Goal: Communication & Community: Answer question/provide support

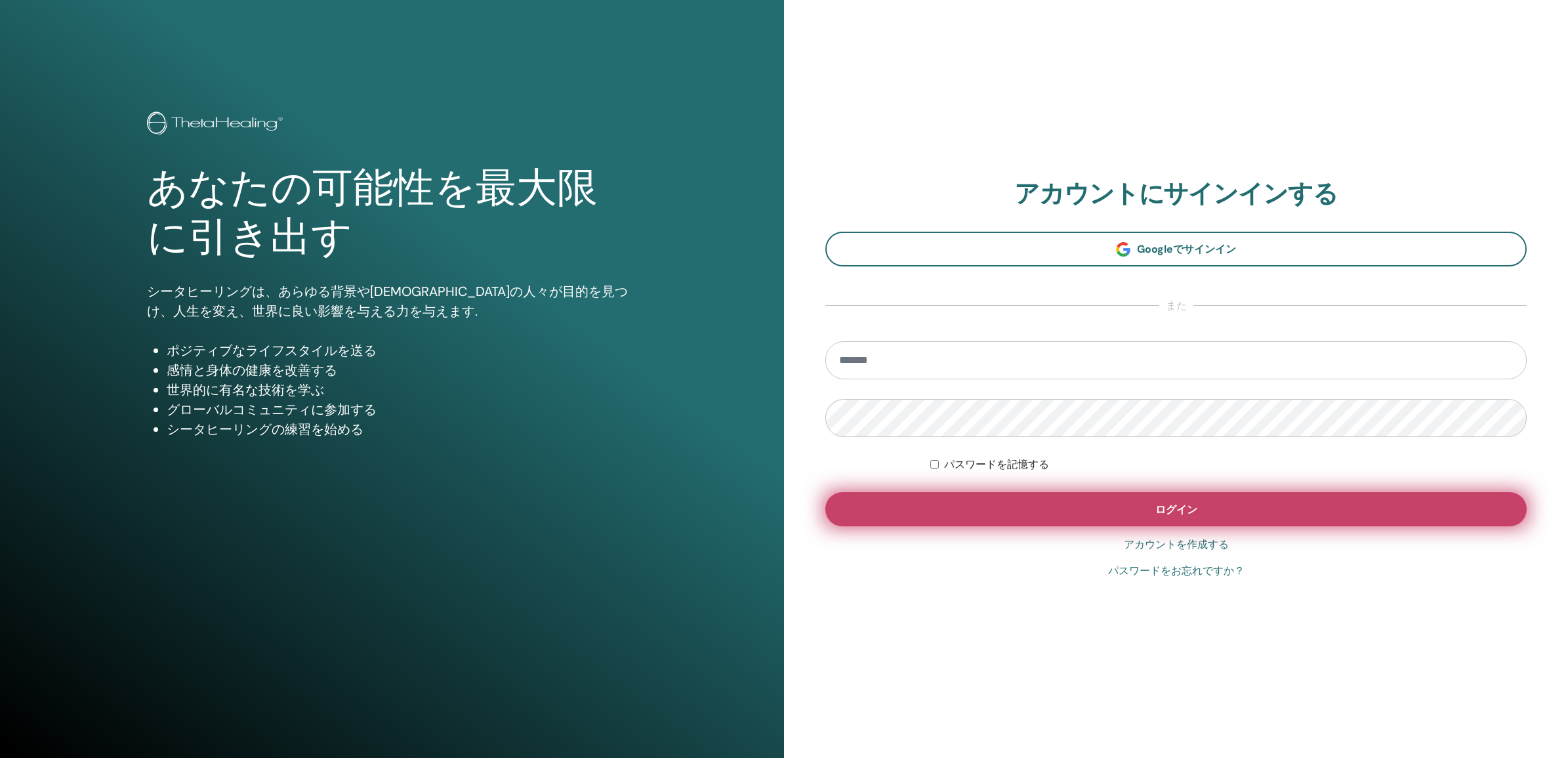
type input "**********"
click at [1196, 508] on span "ログイン" at bounding box center [1177, 510] width 42 height 14
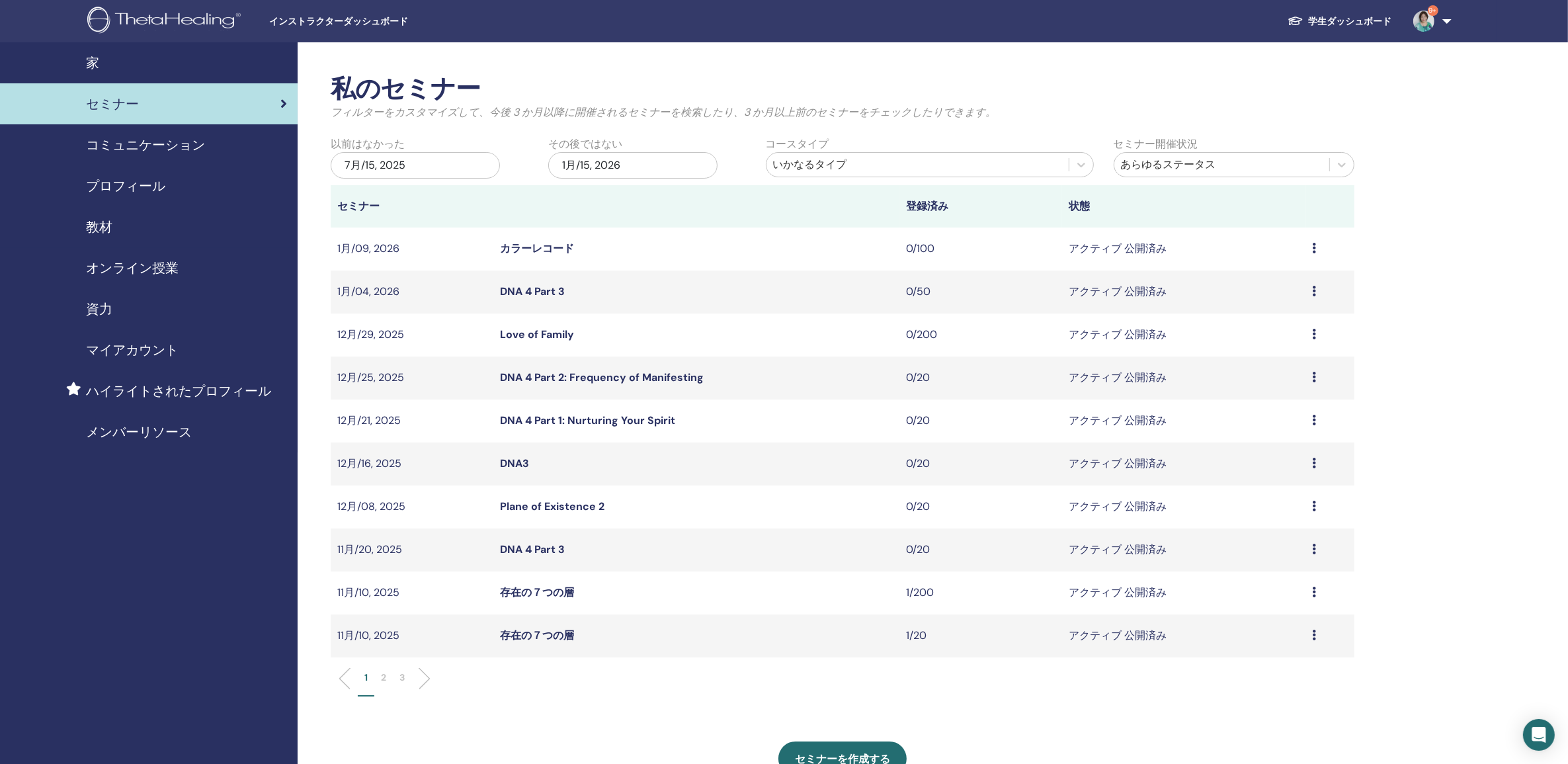
click at [425, 678] on li at bounding box center [419, 678] width 22 height 22
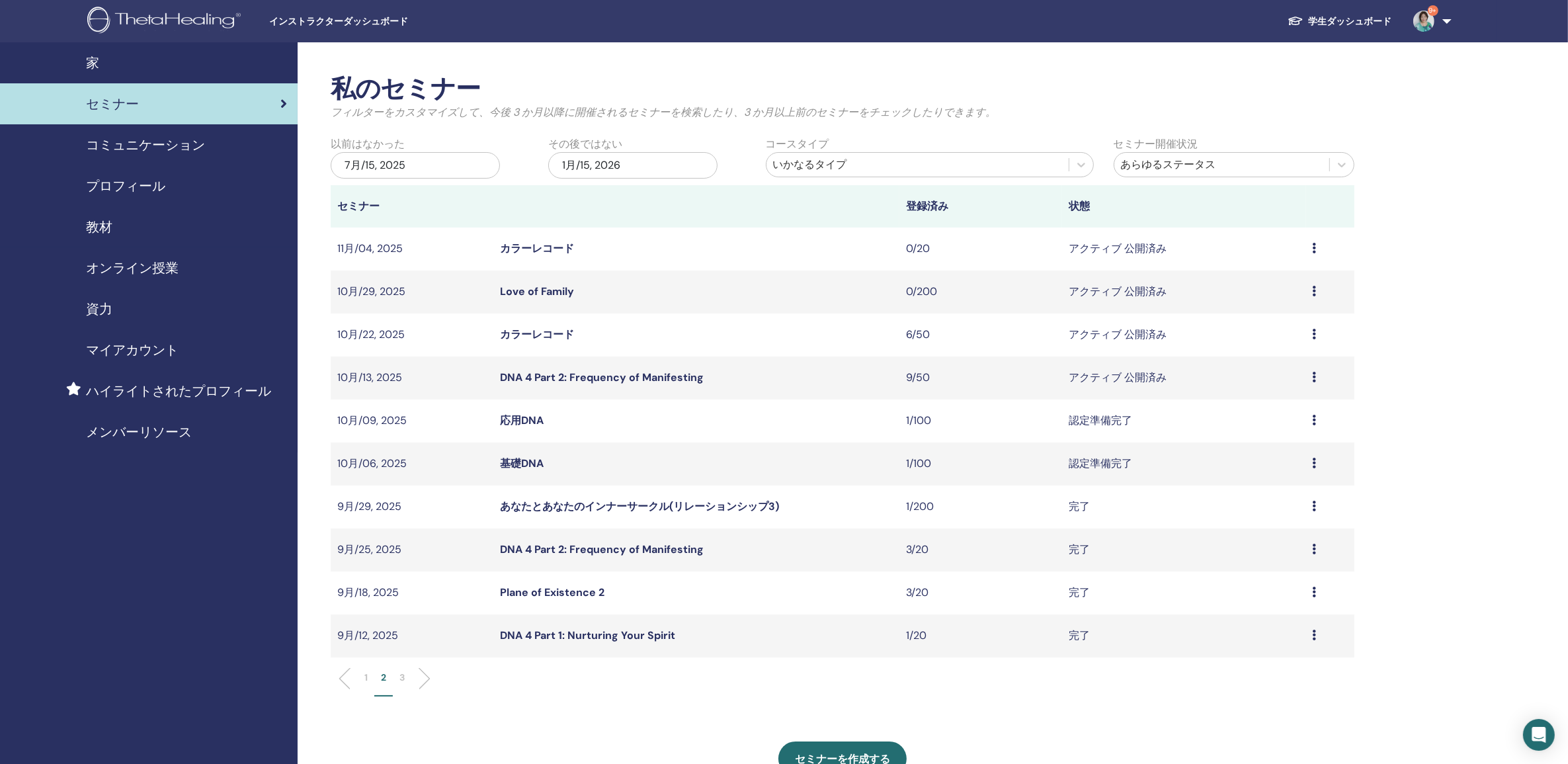
click at [555, 332] on link "カラーレコード" at bounding box center [538, 334] width 74 height 14
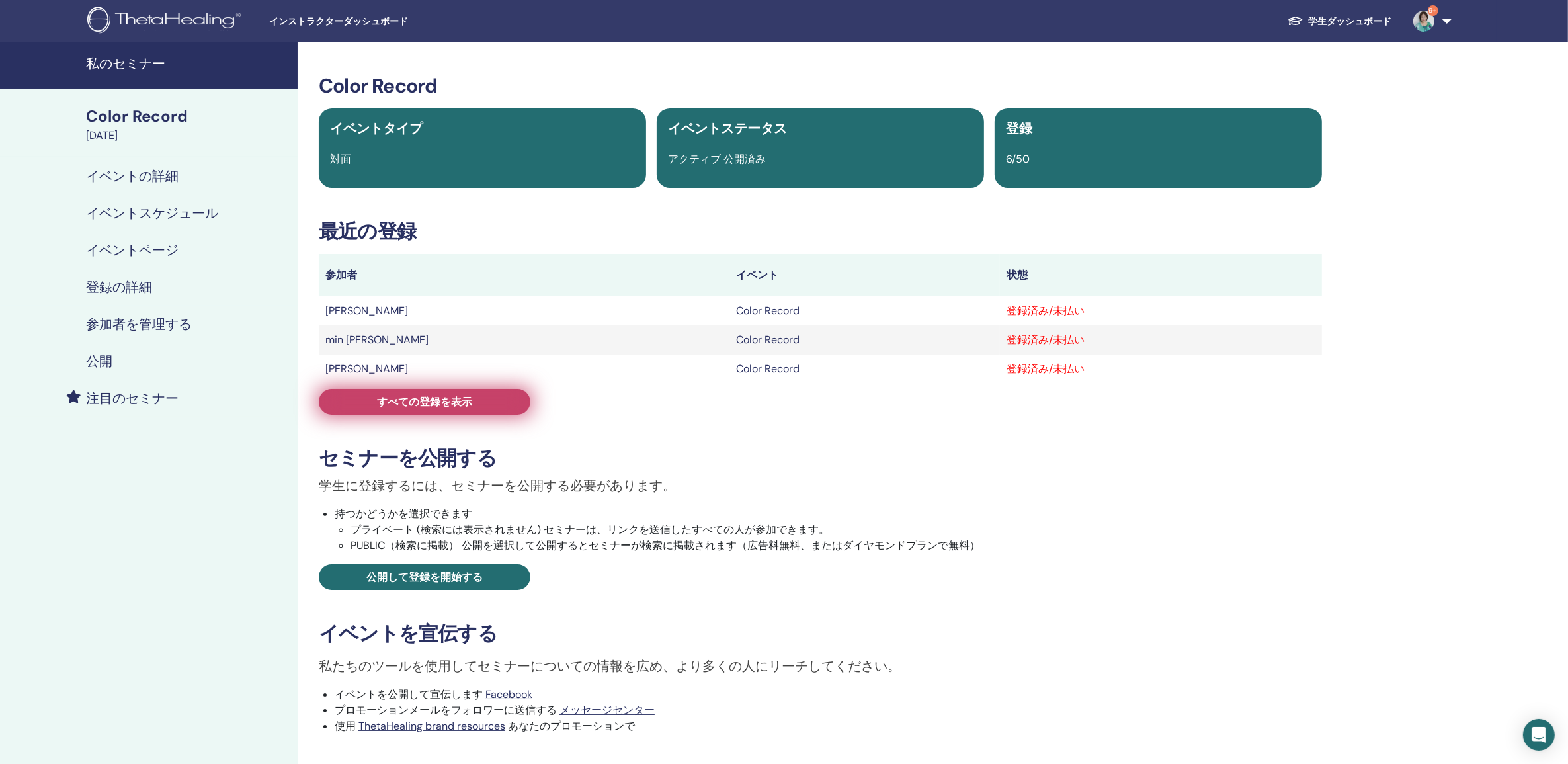
click at [419, 398] on span "すべての登録を表示" at bounding box center [424, 401] width 95 height 14
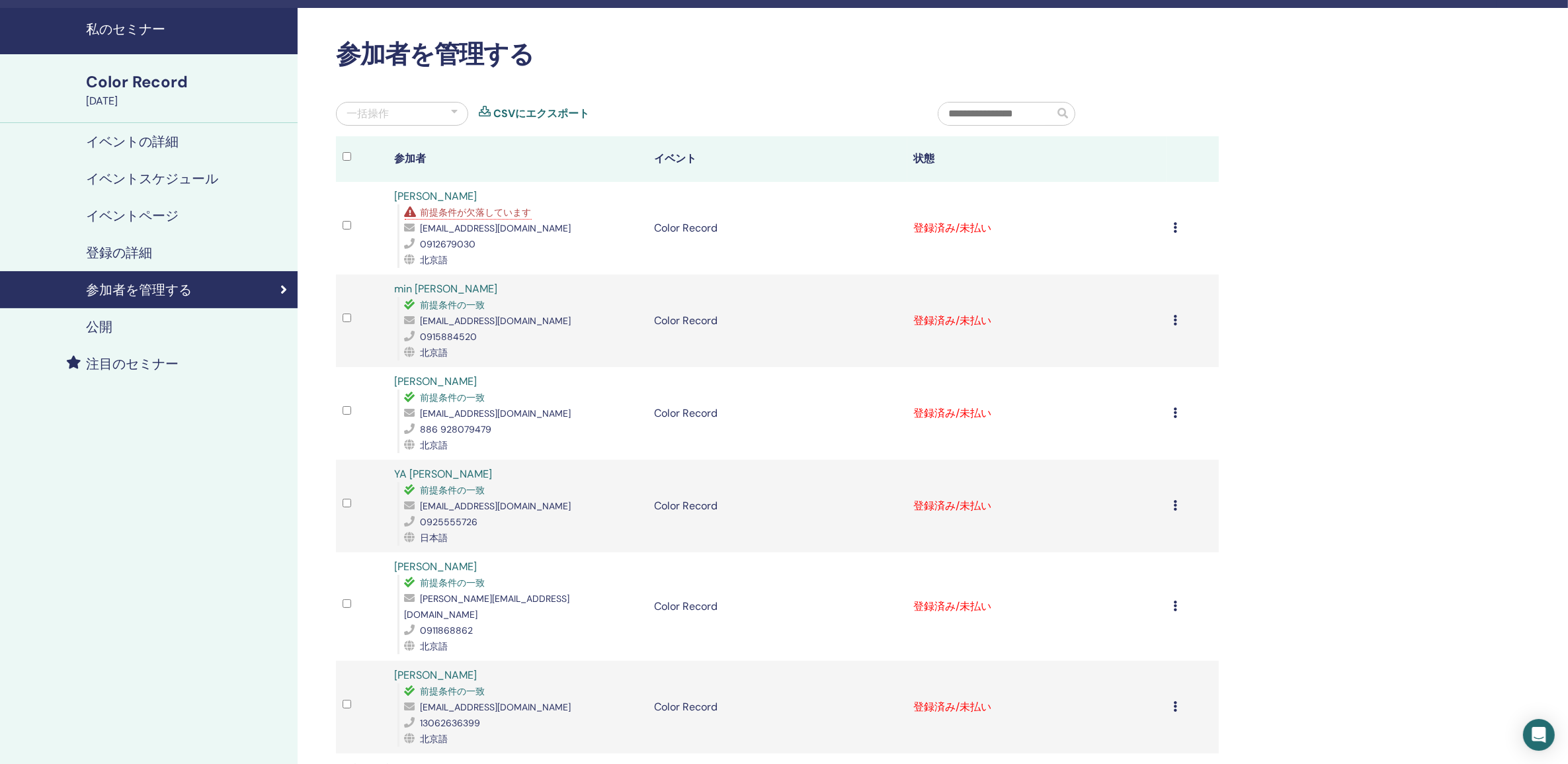
scroll to position [31, 0]
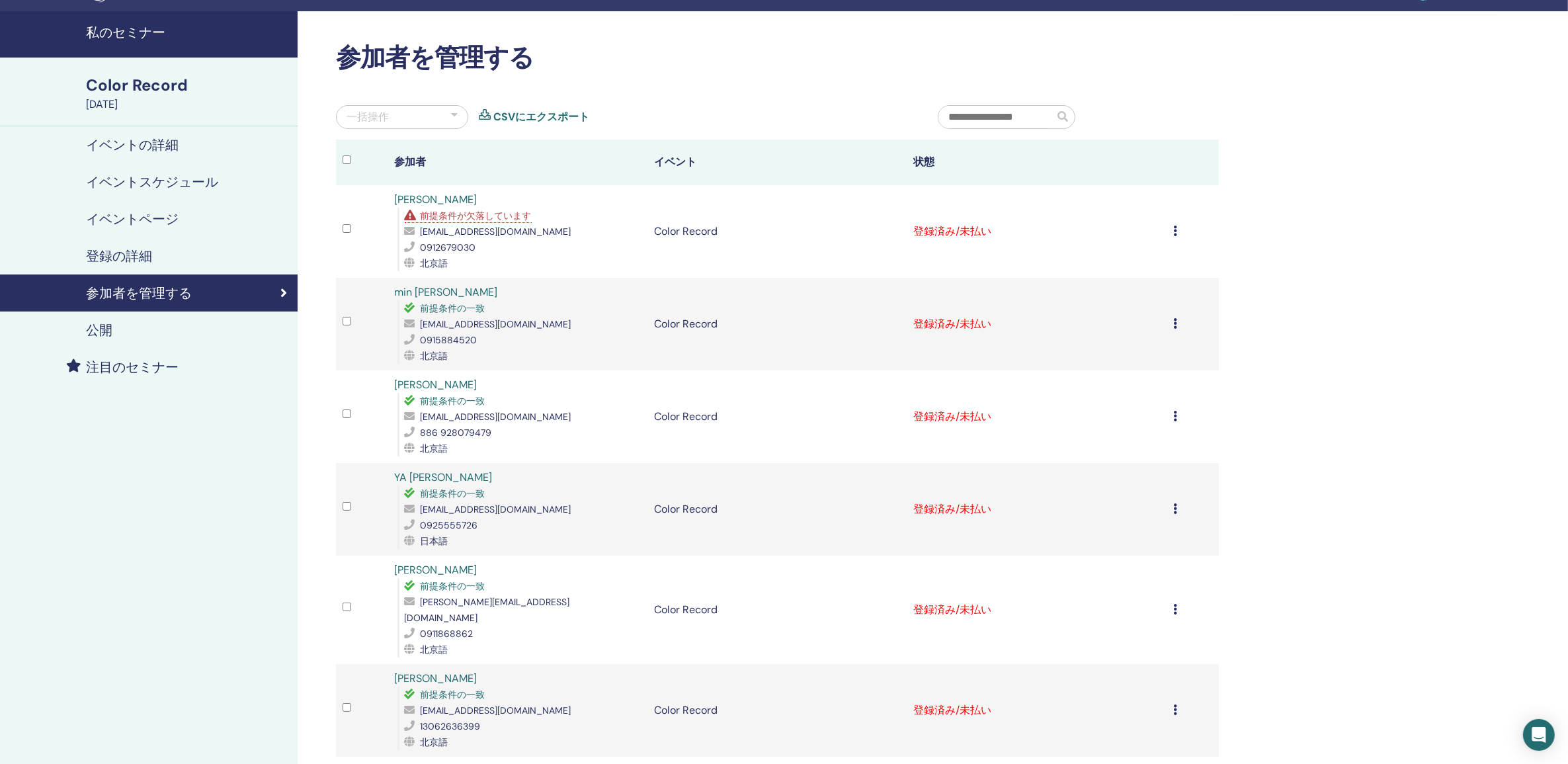
click at [234, 454] on div "私のセミナー Color Record October 22, 2025 イベントの詳細 イベントスケジュール イベントページ 登録の詳細 参加者を管理する …" at bounding box center [149, 503] width 298 height 984
click at [434, 114] on div "一括操作" at bounding box center [402, 117] width 132 height 24
click at [640, 89] on div "参加者を管理する 一括操作 選択したメッセージ すべてのメッセージ 有料としてマーク 未払いとしてマーク 不在としてマーク 自動認証しない すべての出席者を認…" at bounding box center [777, 425] width 898 height 766
click at [312, 159] on div "参加者を管理する 一括操作 選択したメッセージ すべてのメッセージ 有料としてマーク 未払いとしてマーク 不在としてマーク 自動認証しない すべての出席者を認…" at bounding box center [820, 503] width 1045 height 984
click at [324, 159] on div "参加者を管理する 一括操作 選択したメッセージ すべてのメッセージ 有料としてマーク 未払いとしてマーク 不在としてマーク 自動認証しない すべての出席者を認…" at bounding box center [820, 503] width 1045 height 984
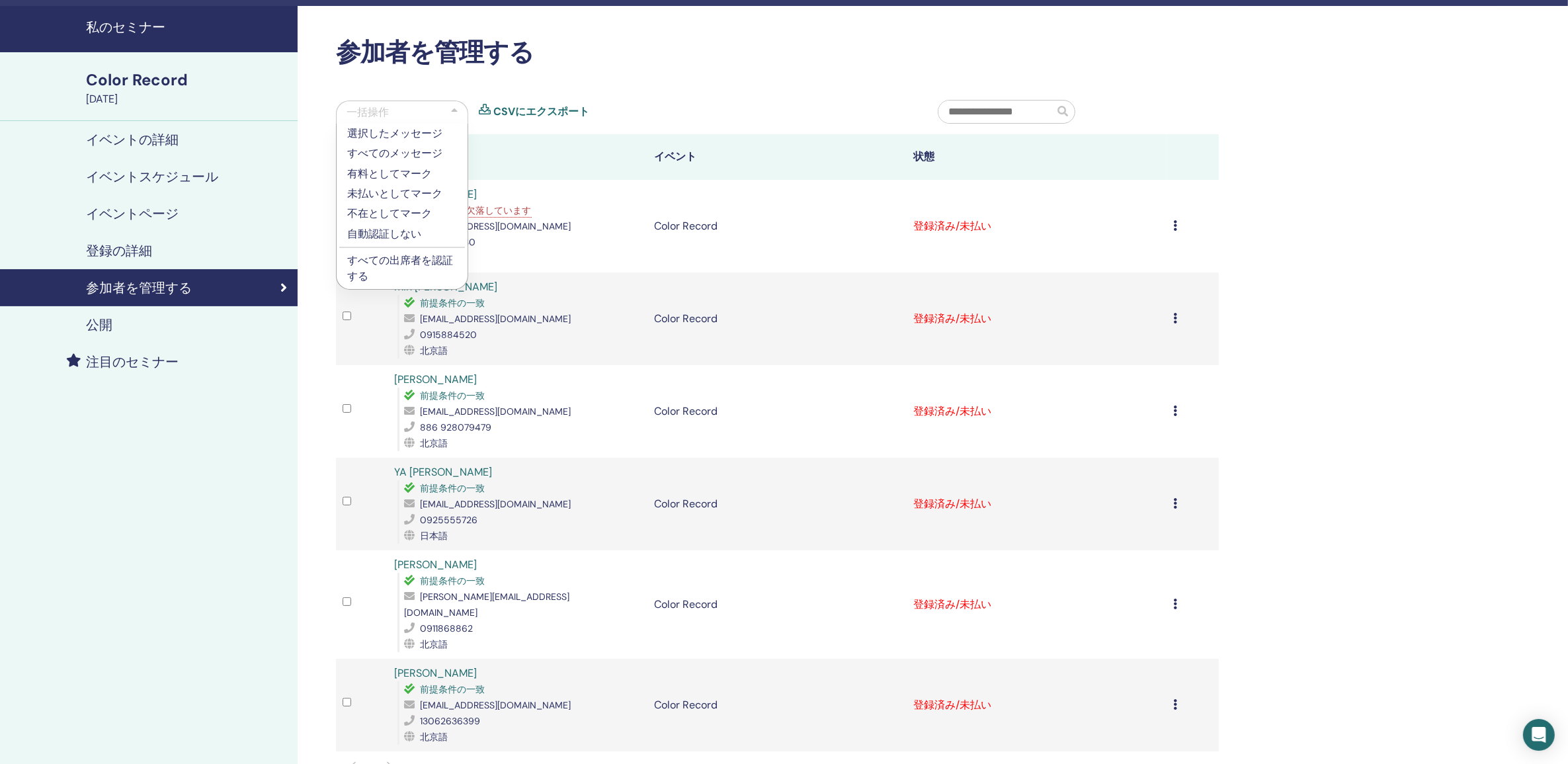
scroll to position [0, 0]
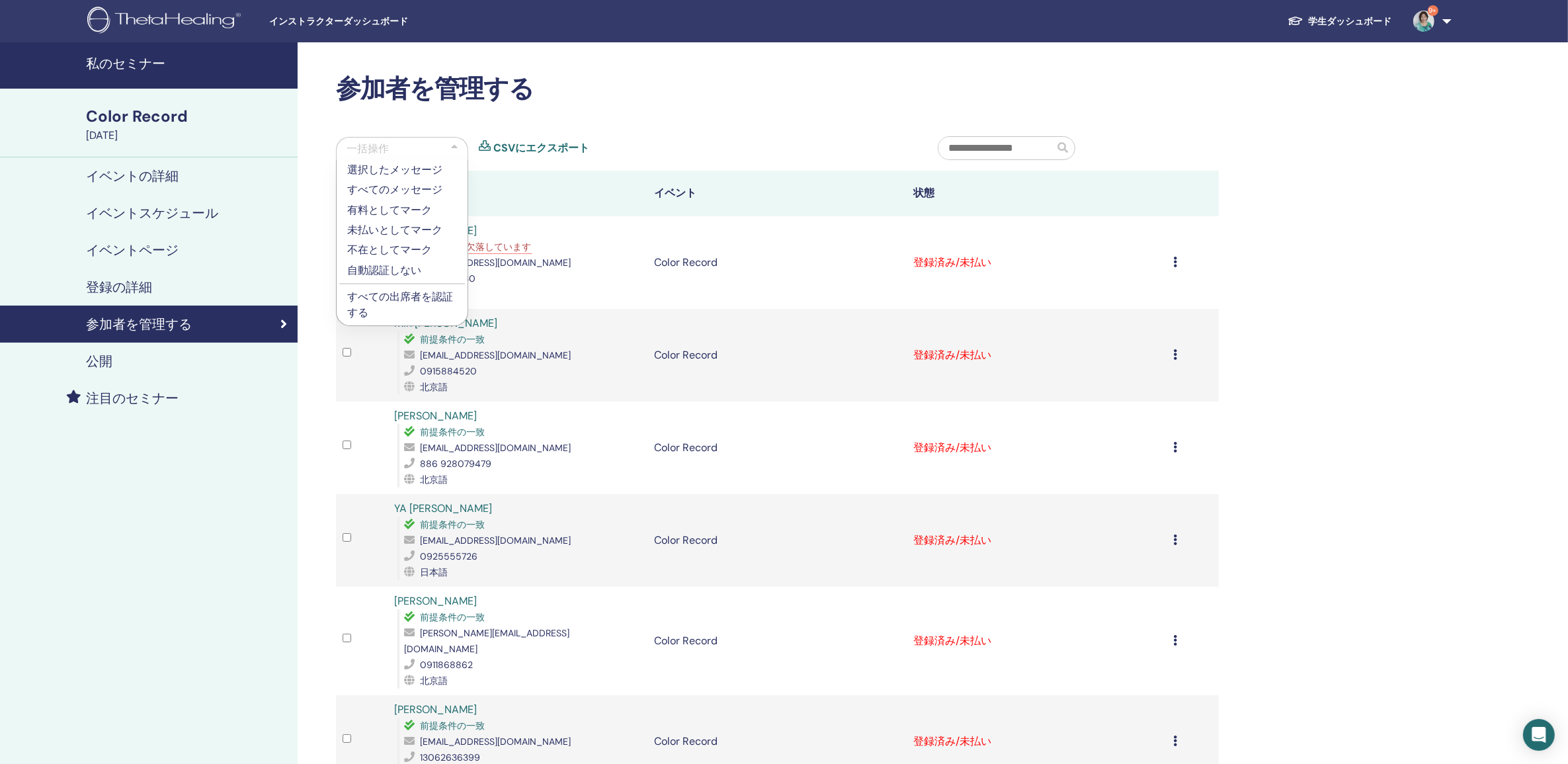
click at [606, 255] on div "a0912679030@gmail.com" at bounding box center [523, 262] width 237 height 16
click at [734, 87] on h2 "参加者を管理する" at bounding box center [777, 89] width 883 height 31
click at [1176, 260] on icon at bounding box center [1175, 261] width 4 height 10
click at [1112, 395] on link "証明書のダウンロード" at bounding box center [1123, 396] width 106 height 14
click at [1176, 353] on icon at bounding box center [1175, 354] width 4 height 10
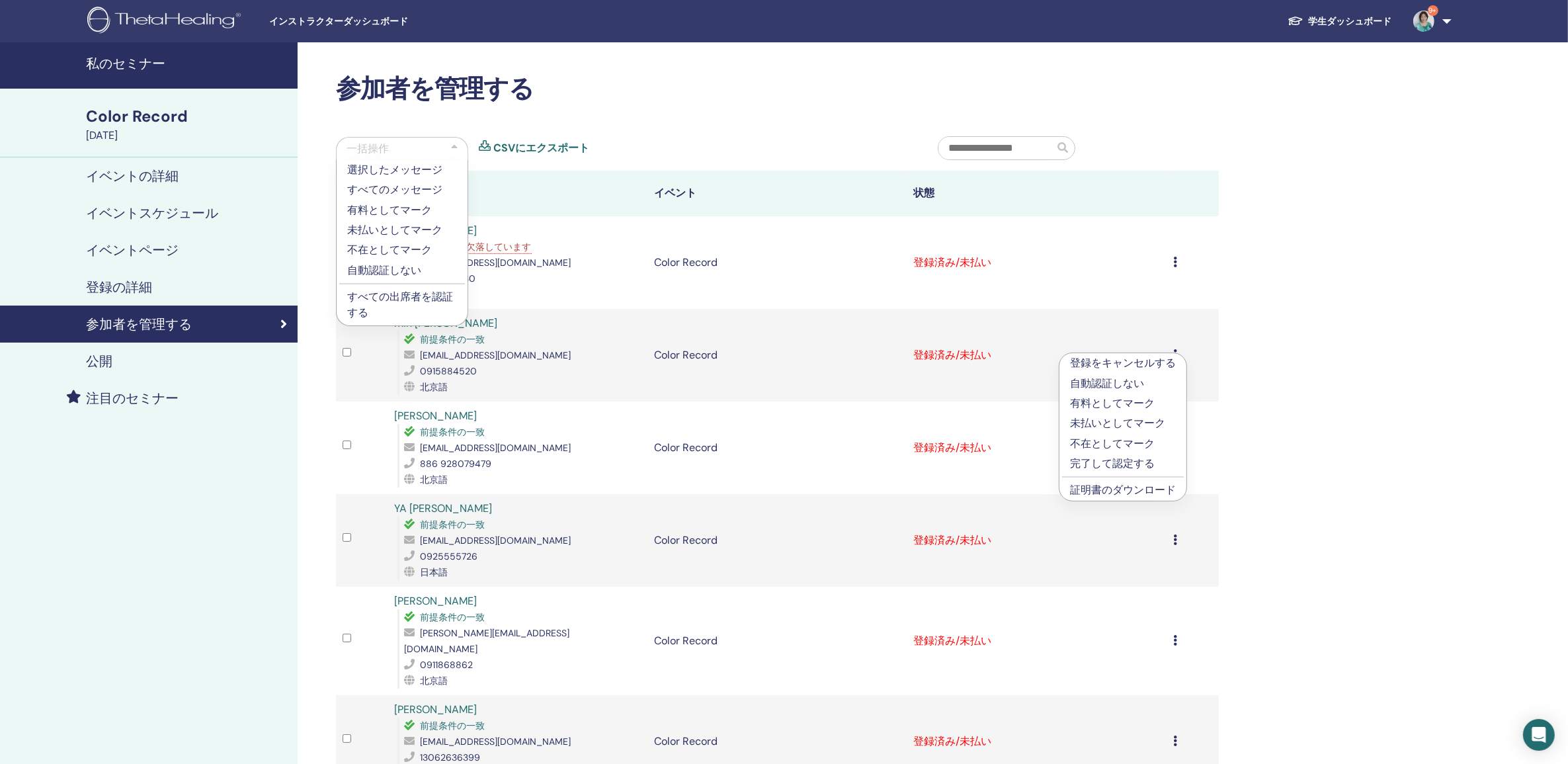
click at [1118, 490] on link "証明書のダウンロード" at bounding box center [1123, 489] width 106 height 14
click at [1175, 445] on icon at bounding box center [1175, 447] width 4 height 10
click at [1114, 578] on link "証明書のダウンロード" at bounding box center [1123, 582] width 106 height 14
click at [1177, 538] on icon at bounding box center [1175, 539] width 4 height 10
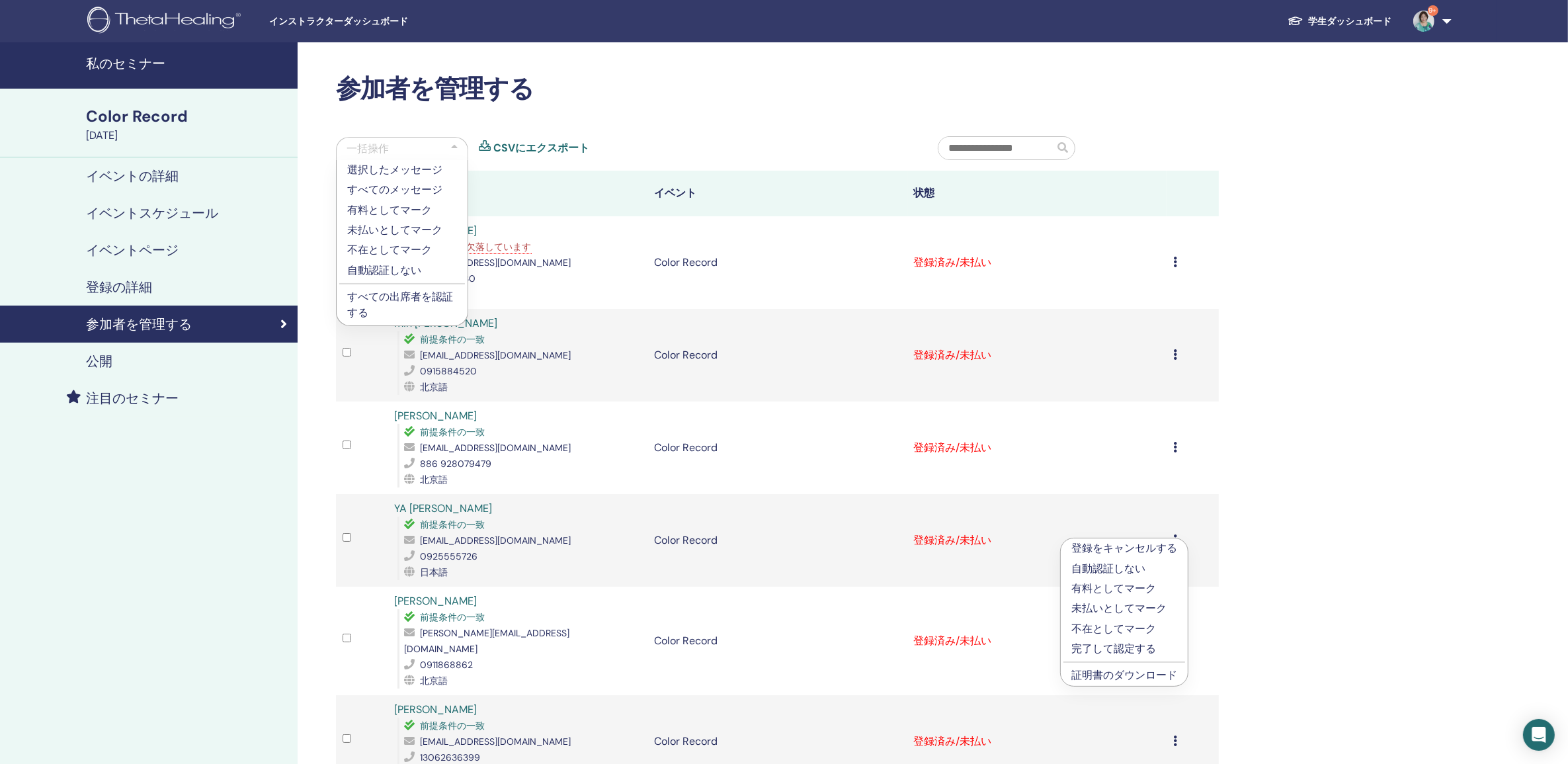
click at [1123, 674] on link "証明書のダウンロード" at bounding box center [1124, 675] width 106 height 14
click at [1177, 633] on div "登録をキャンセルする 自動認証しない 有料としてマーク 未払いとしてマーク 不在としてマーク 完了して認定する 証明書のダウンロード" at bounding box center [1192, 640] width 39 height 16
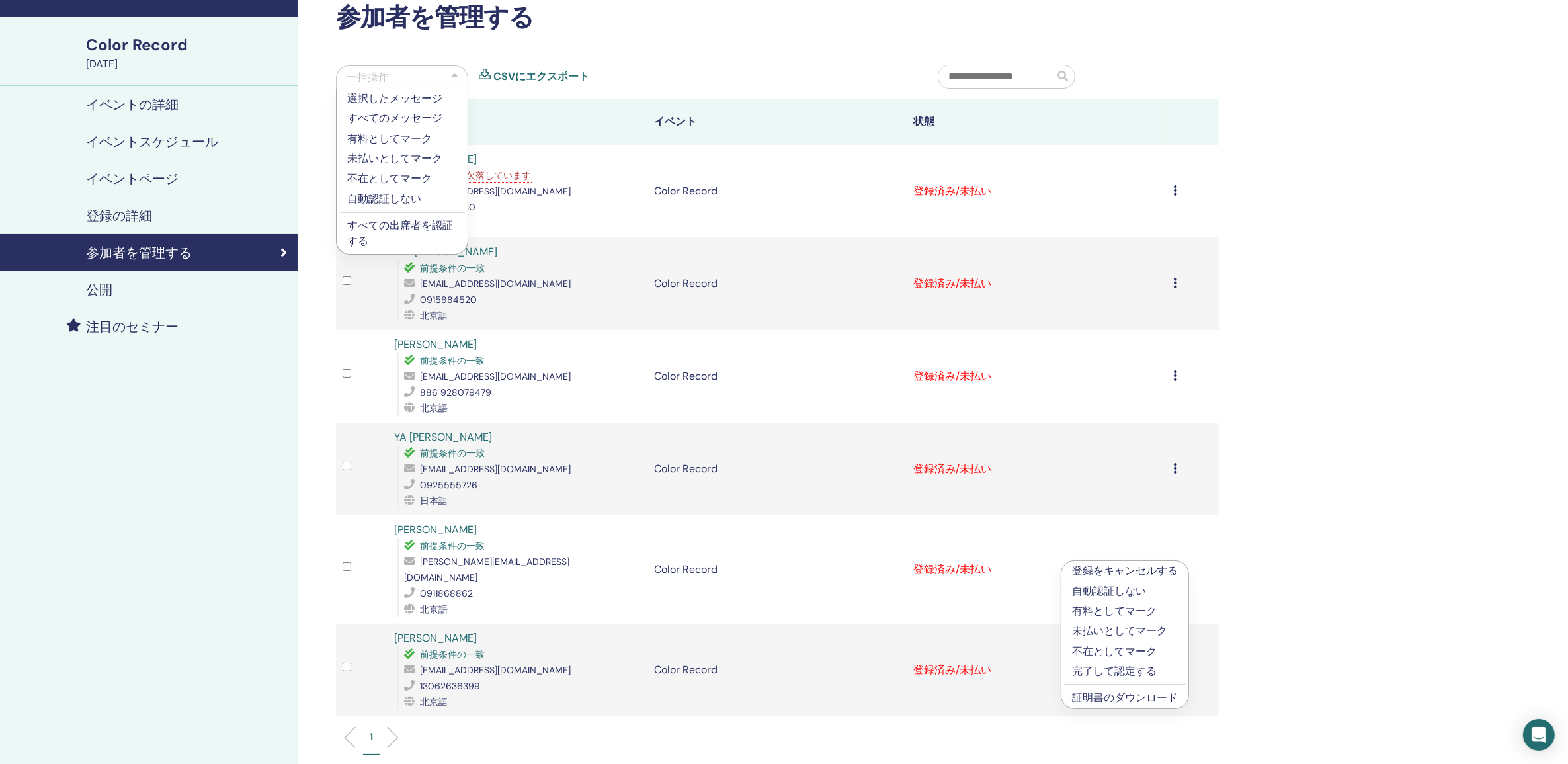
scroll to position [83, 0]
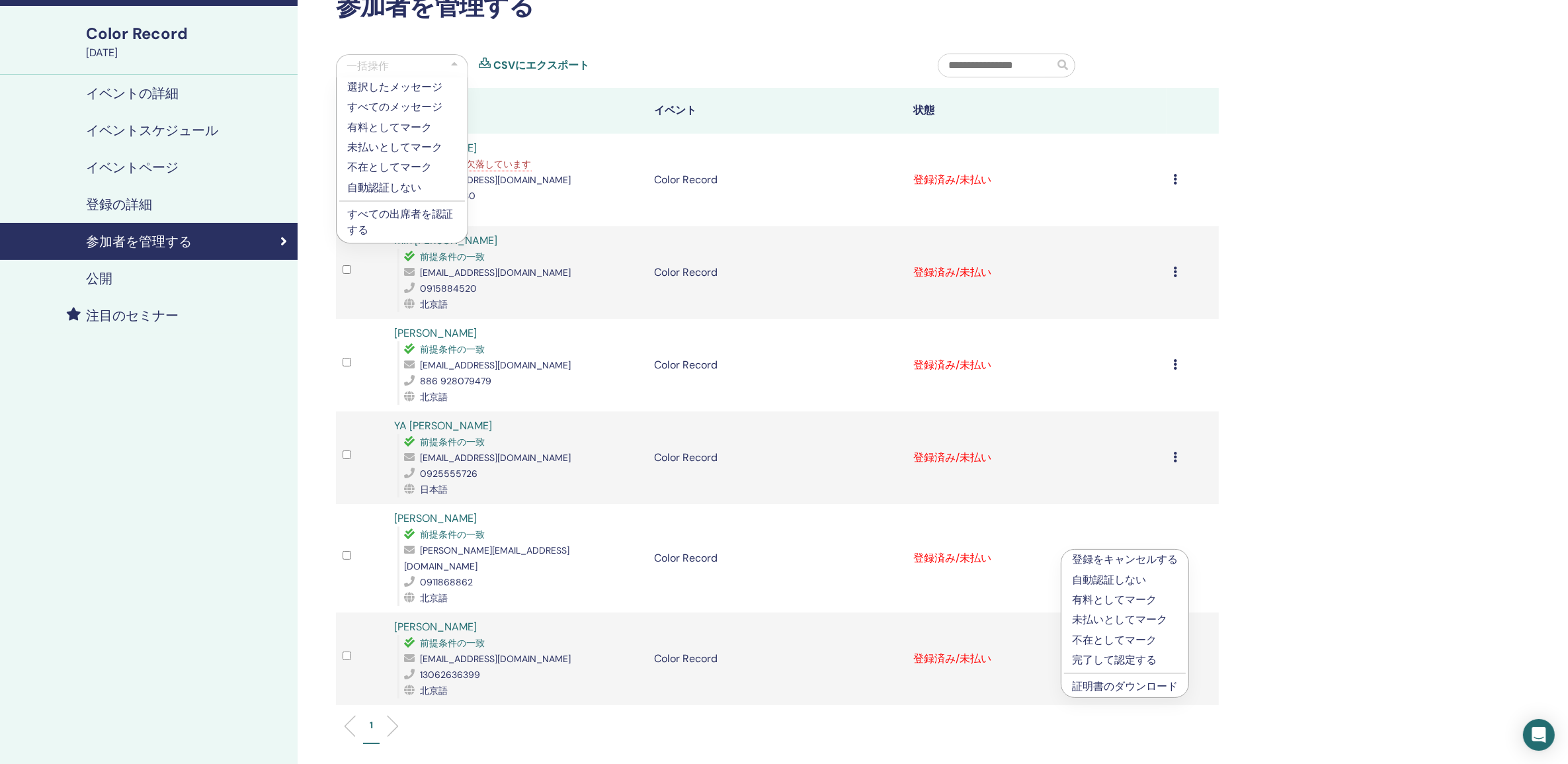
click at [1136, 690] on link "証明書のダウンロード" at bounding box center [1125, 686] width 106 height 14
click at [468, 620] on link "Catherine Huanyu" at bounding box center [435, 626] width 83 height 14
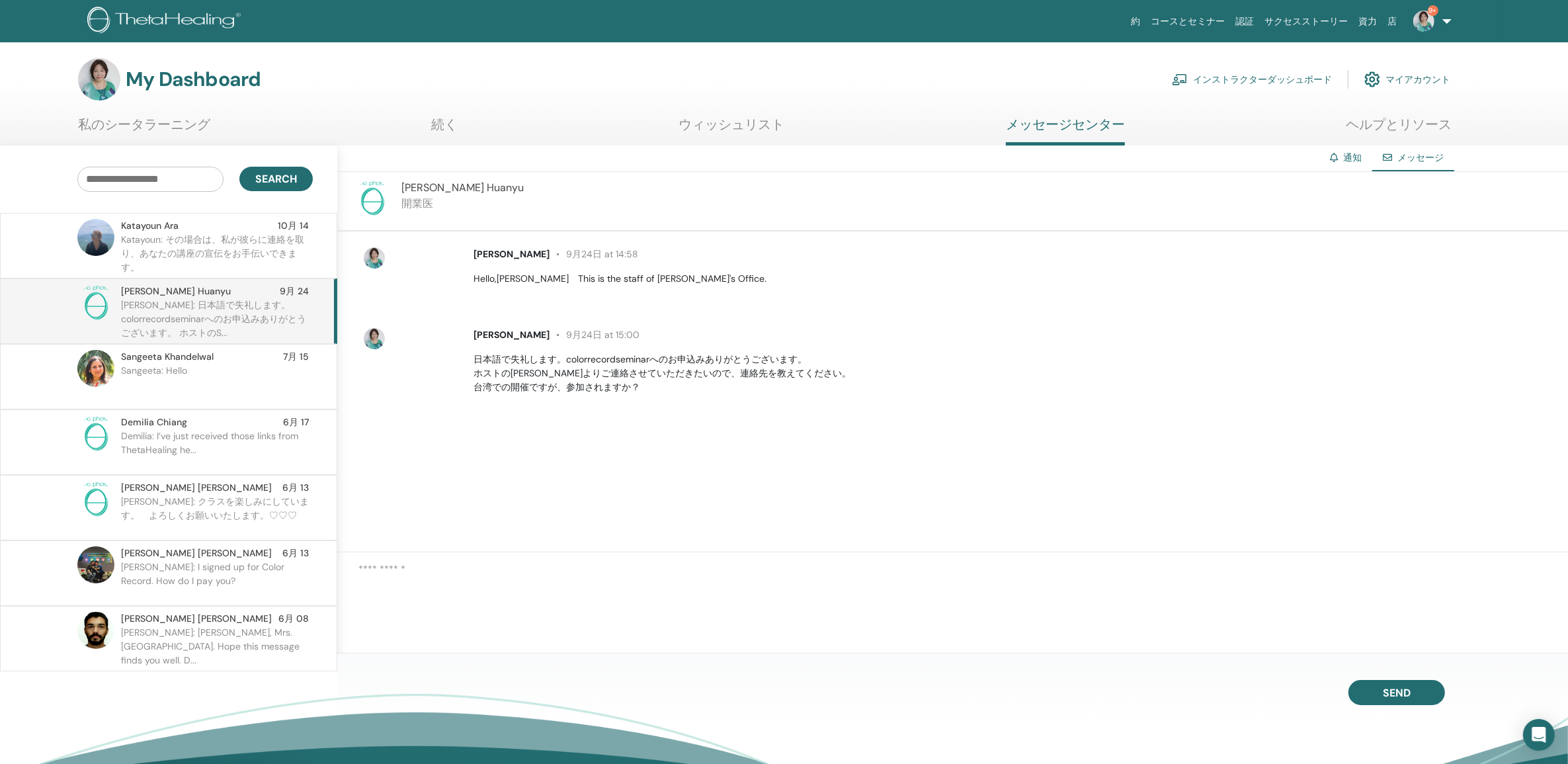
click at [652, 389] on p "日本語で失礼します。colorrecordseminarへのお申込みありがとうございます。 ホストの[PERSON_NAME]よりご連絡させていただきたいので…" at bounding box center [1013, 373] width 1079 height 42
click at [632, 387] on p "日本語で失礼します。colorrecordseminarへのお申込みありがとうございます。 ホストの[PERSON_NAME]よりご連絡させていただきたいので…" at bounding box center [1013, 373] width 1079 height 42
click at [612, 387] on p "日本語で失礼します。colorrecordseminarへのお申込みありがとうございます。 ホストの[PERSON_NAME]よりご連絡させていただきたいので…" at bounding box center [1013, 373] width 1079 height 42
click at [543, 387] on p "日本語で失礼します。colorrecordseminarへのお申込みありがとうございます。 ホストの[PERSON_NAME]よりご連絡させていただきたいので…" at bounding box center [1013, 373] width 1079 height 42
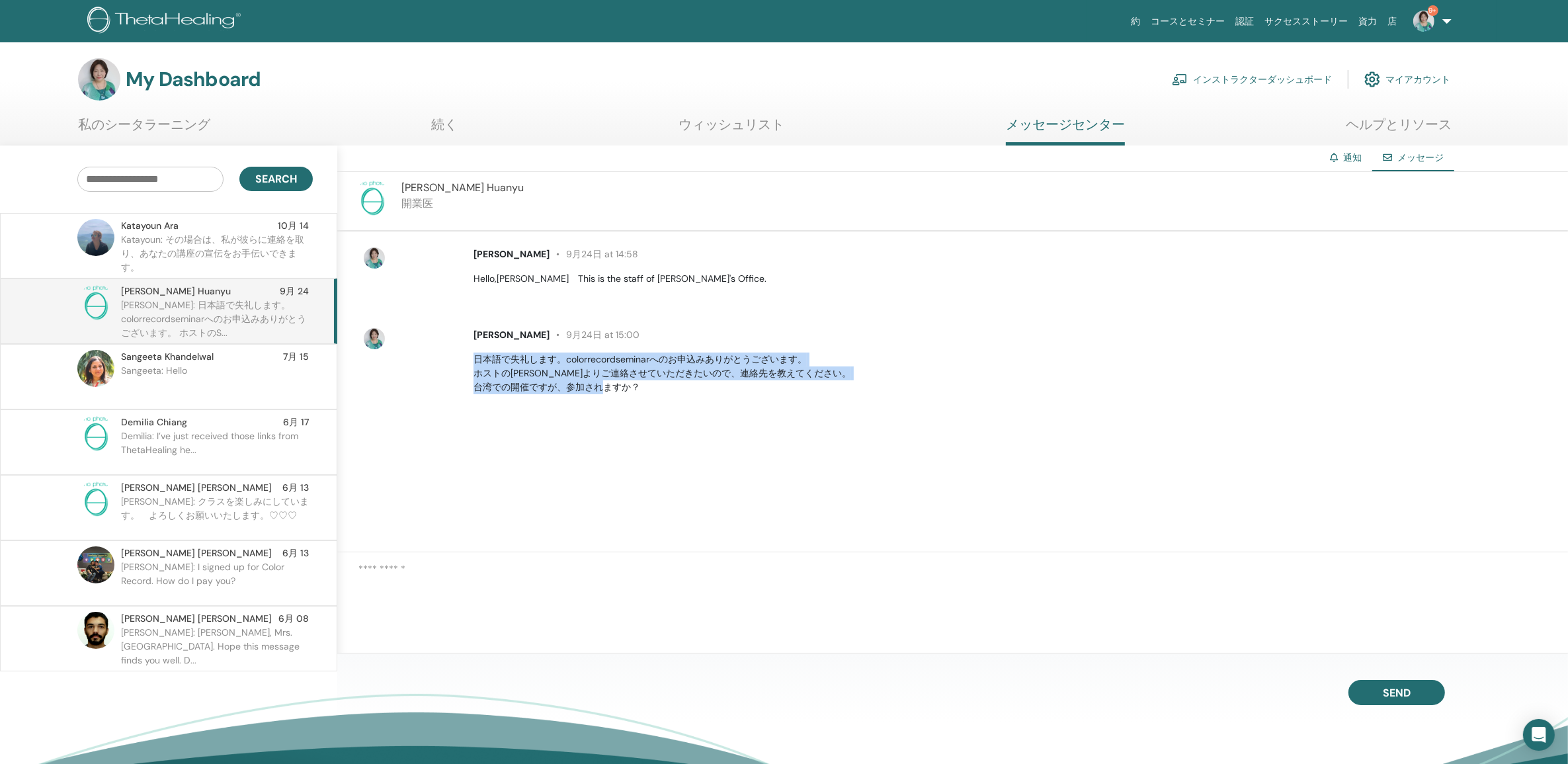
drag, startPoint x: 476, startPoint y: 355, endPoint x: 747, endPoint y: 391, distance: 273.4
click at [747, 391] on p "日本語で失礼します。colorrecordseminarへのお申込みありがとうございます。 ホストの[PERSON_NAME]よりご連絡させていただきたいので…" at bounding box center [1013, 373] width 1079 height 42
drag, startPoint x: 747, startPoint y: 391, endPoint x: 671, endPoint y: 453, distance: 98.1
click at [671, 453] on div "[PERSON_NAME] [DATE] at 14:58 Hello,[PERSON_NAME]　This is the staff of [PERSON_…" at bounding box center [952, 392] width 1230 height 321
drag, startPoint x: 565, startPoint y: 358, endPoint x: 662, endPoint y: 402, distance: 106.5
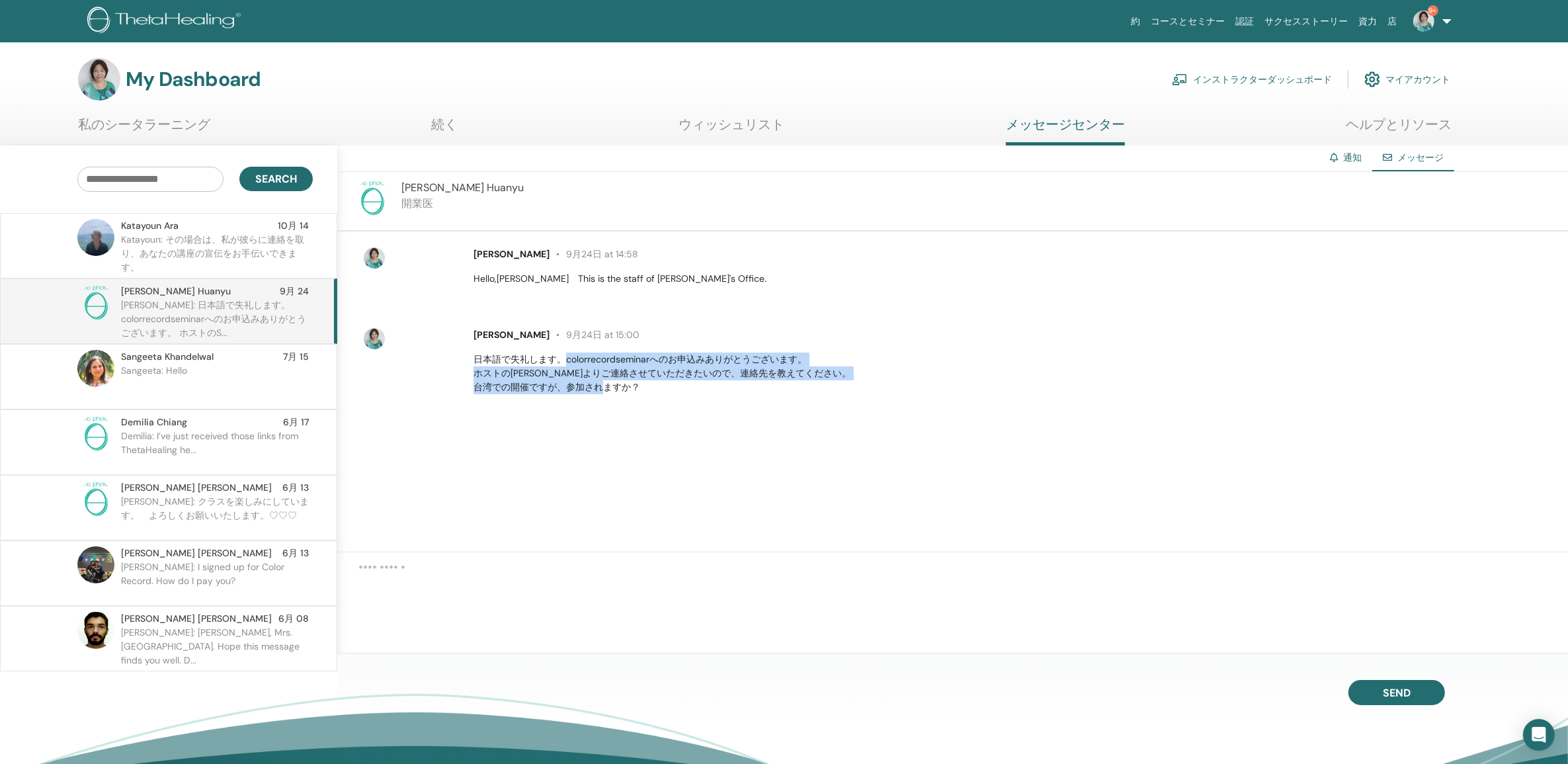
click at [662, 402] on div "[PERSON_NAME] [DATE] at 14:58 Hello,[PERSON_NAME]　This is the staff of [PERSON_…" at bounding box center [952, 392] width 1230 height 321
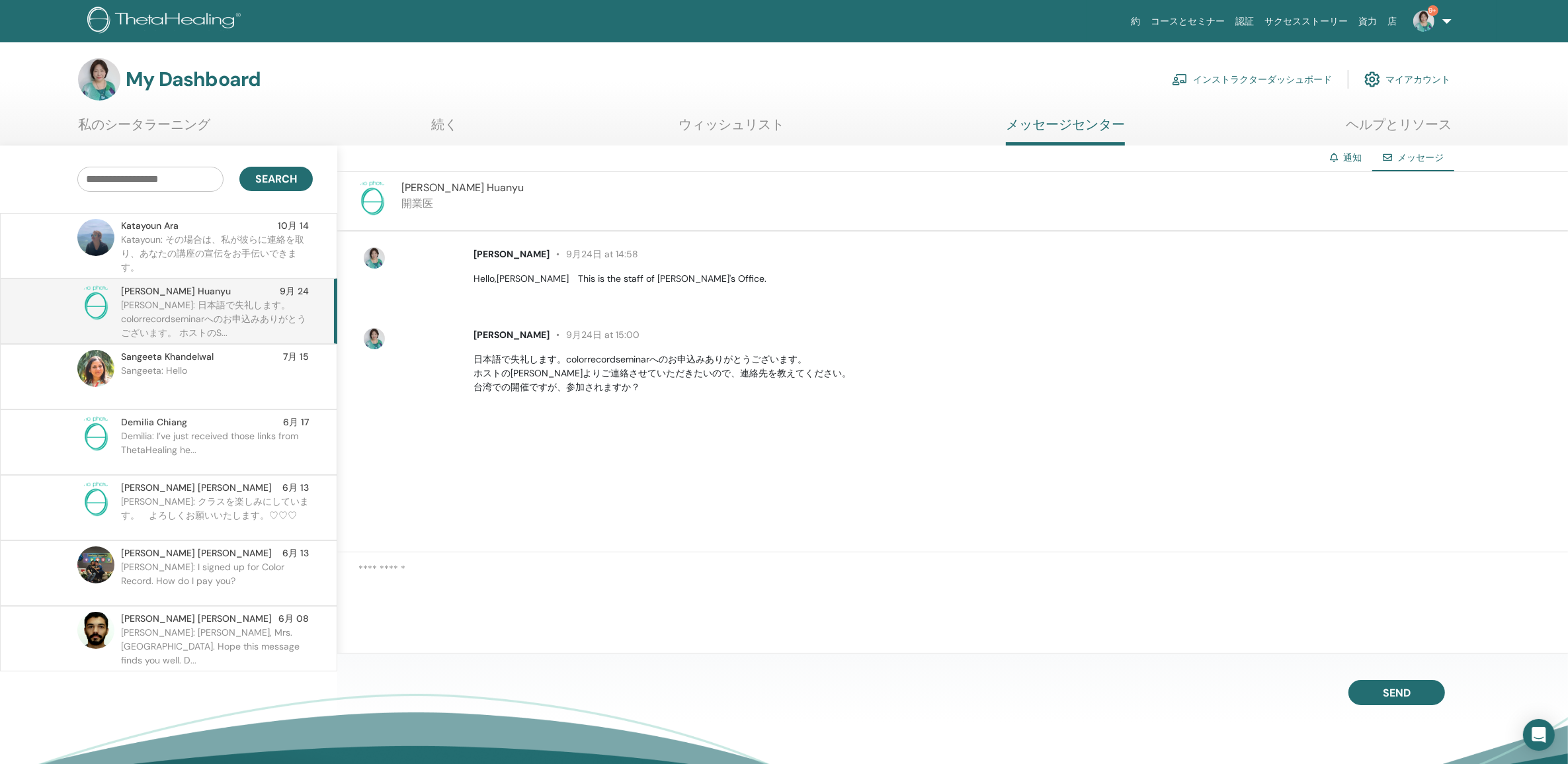
click at [494, 574] on textarea at bounding box center [963, 591] width 1209 height 58
paste textarea "**********"
type textarea "**********"
click at [1399, 691] on span "Send" at bounding box center [1397, 690] width 28 height 9
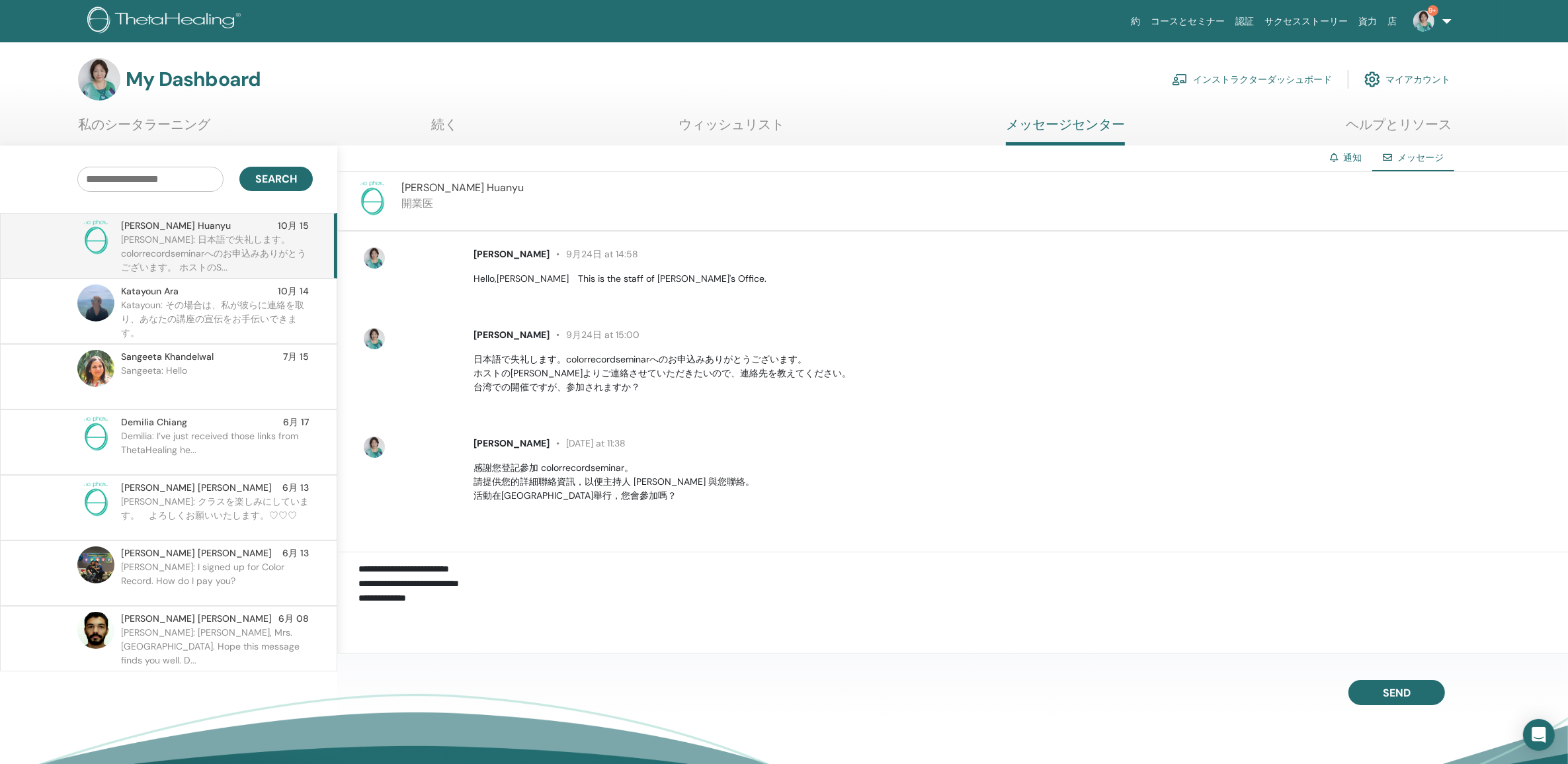
click at [210, 252] on p "[PERSON_NAME]: 日本語で失礼します。colorrecordseminarへのお申込みありがとうございます。 ホストのS..." at bounding box center [217, 252] width 192 height 40
